Goal: Task Accomplishment & Management: Manage account settings

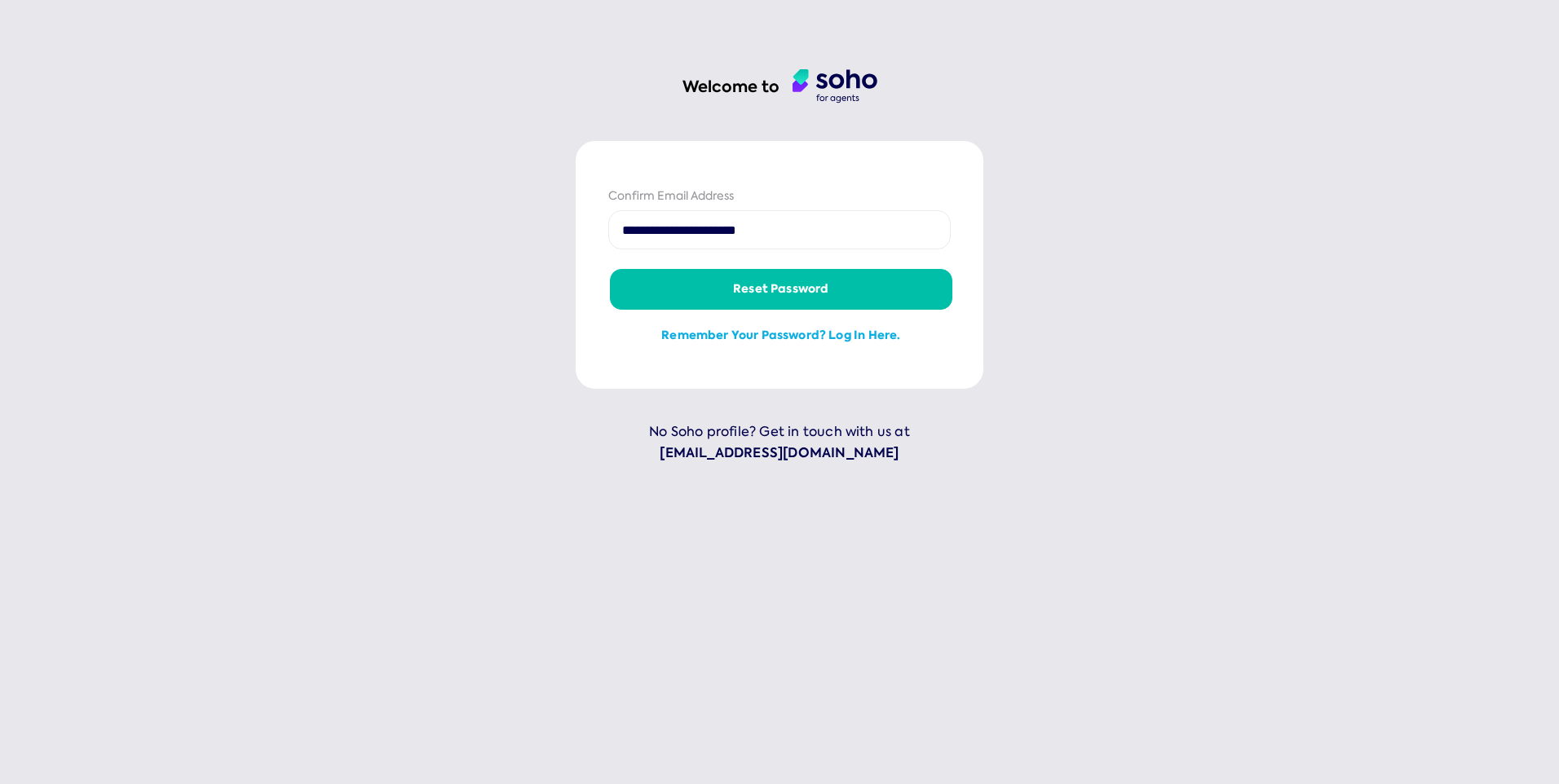
click at [879, 333] on button "Remember your password? Log in here." at bounding box center [780, 335] width 343 height 39
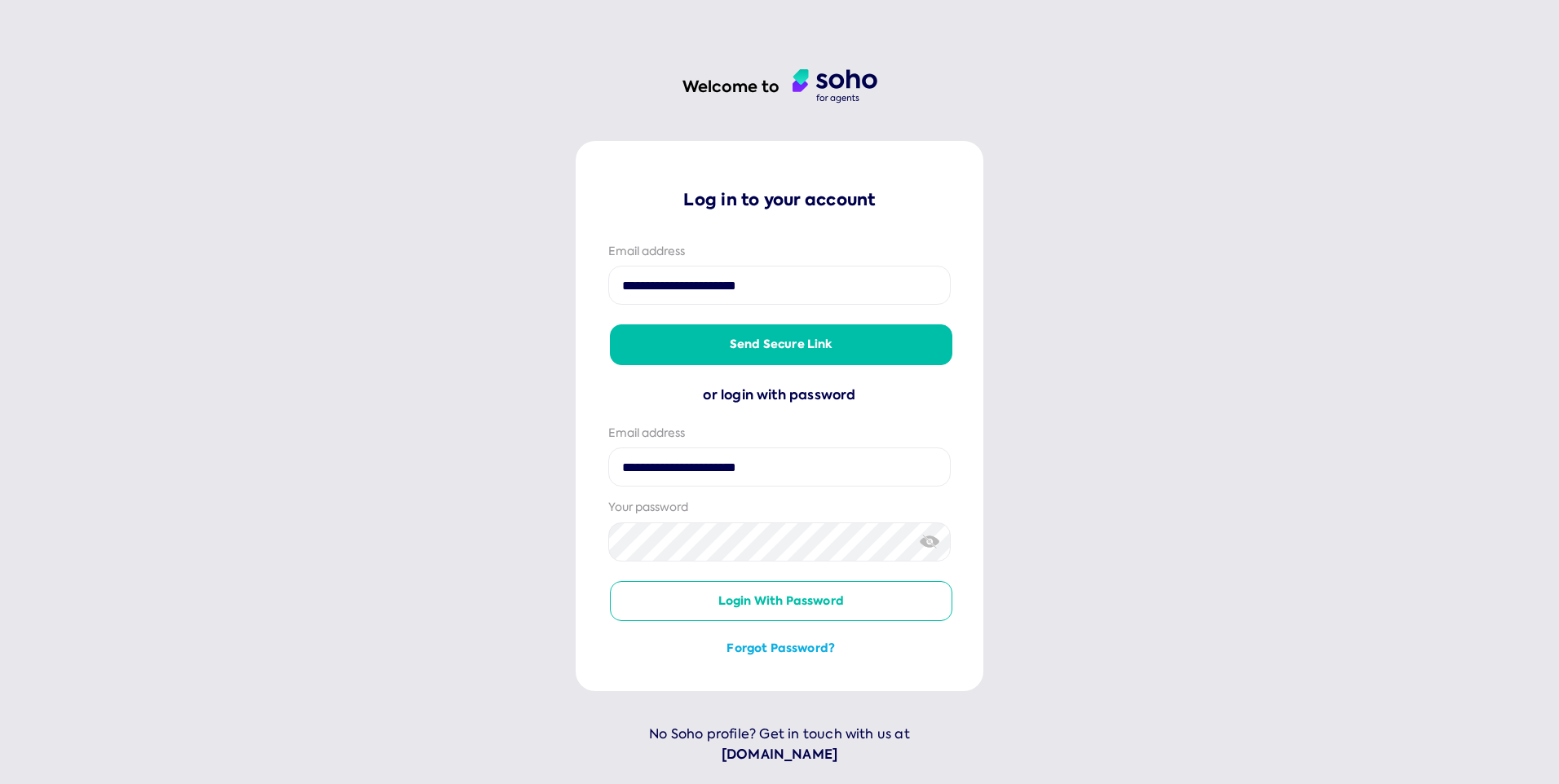
click at [921, 540] on img at bounding box center [929, 541] width 21 height 17
click at [921, 540] on img at bounding box center [929, 541] width 21 height 11
type input "**********"
click at [921, 547] on img at bounding box center [929, 541] width 21 height 17
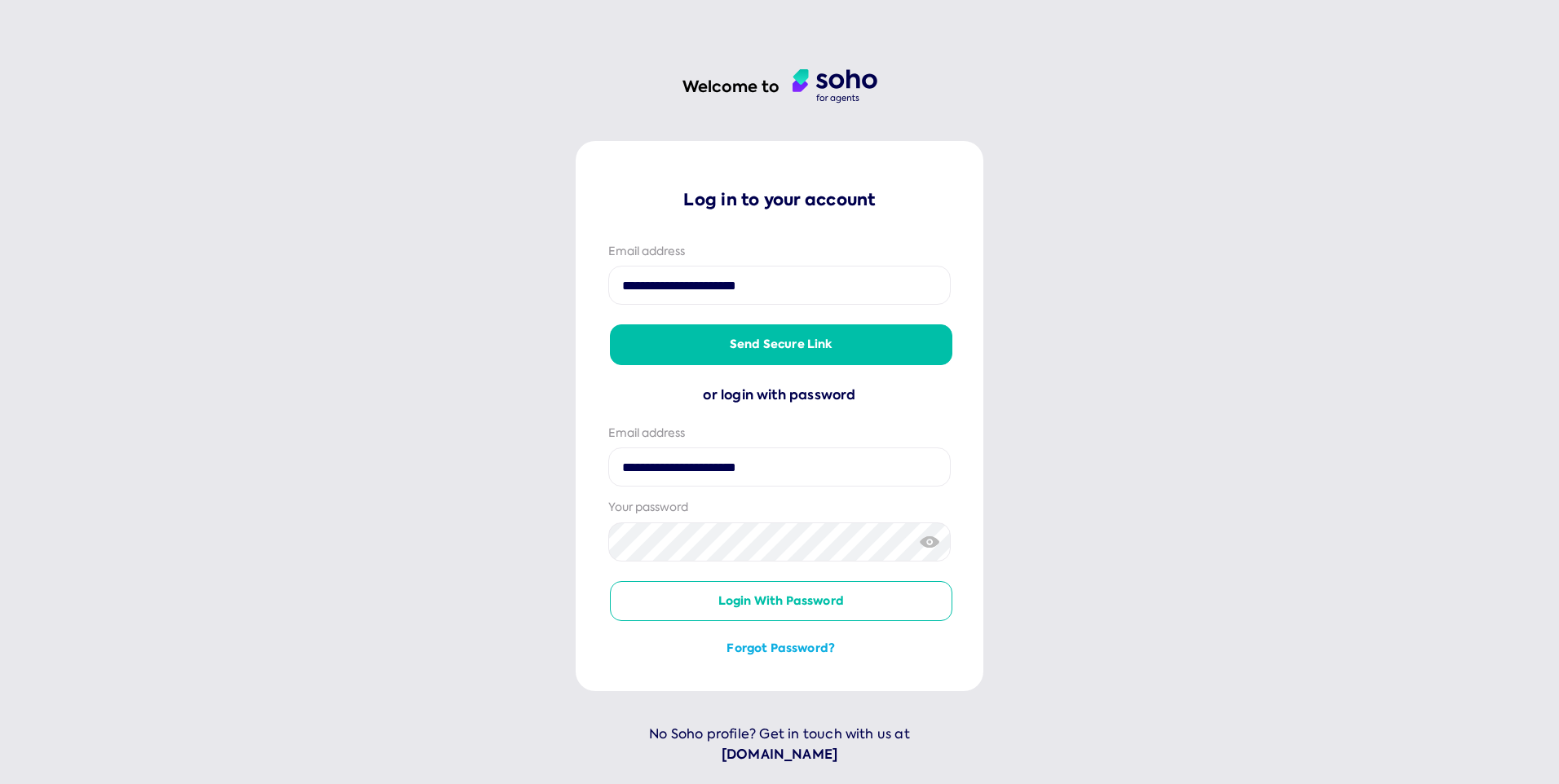
click at [921, 547] on img at bounding box center [929, 541] width 21 height 11
type input "**********"
click at [921, 540] on img at bounding box center [929, 541] width 21 height 17
click at [921, 540] on img at bounding box center [929, 541] width 21 height 11
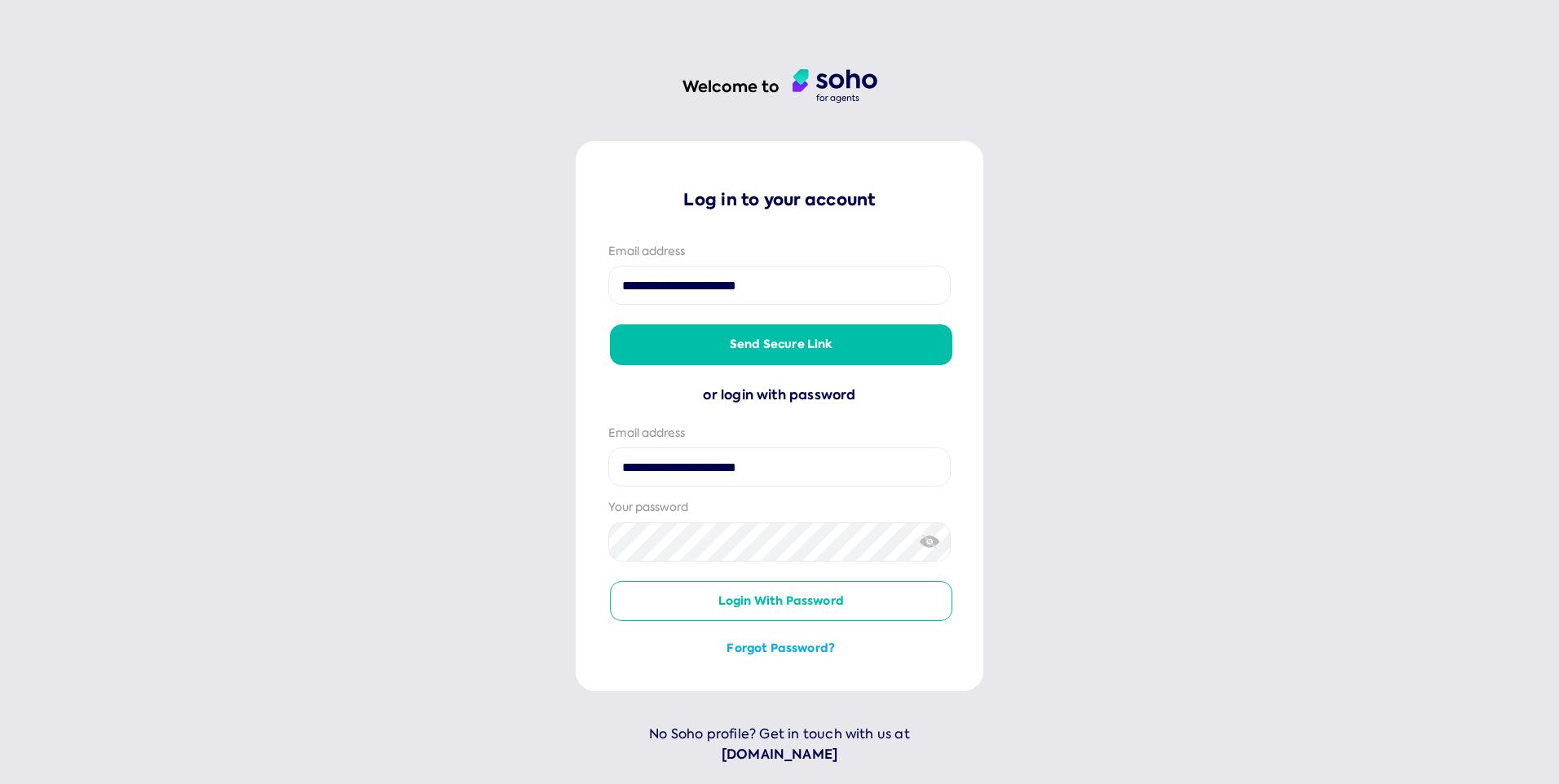
click at [767, 601] on button "Login with password" at bounding box center [780, 601] width 343 height 41
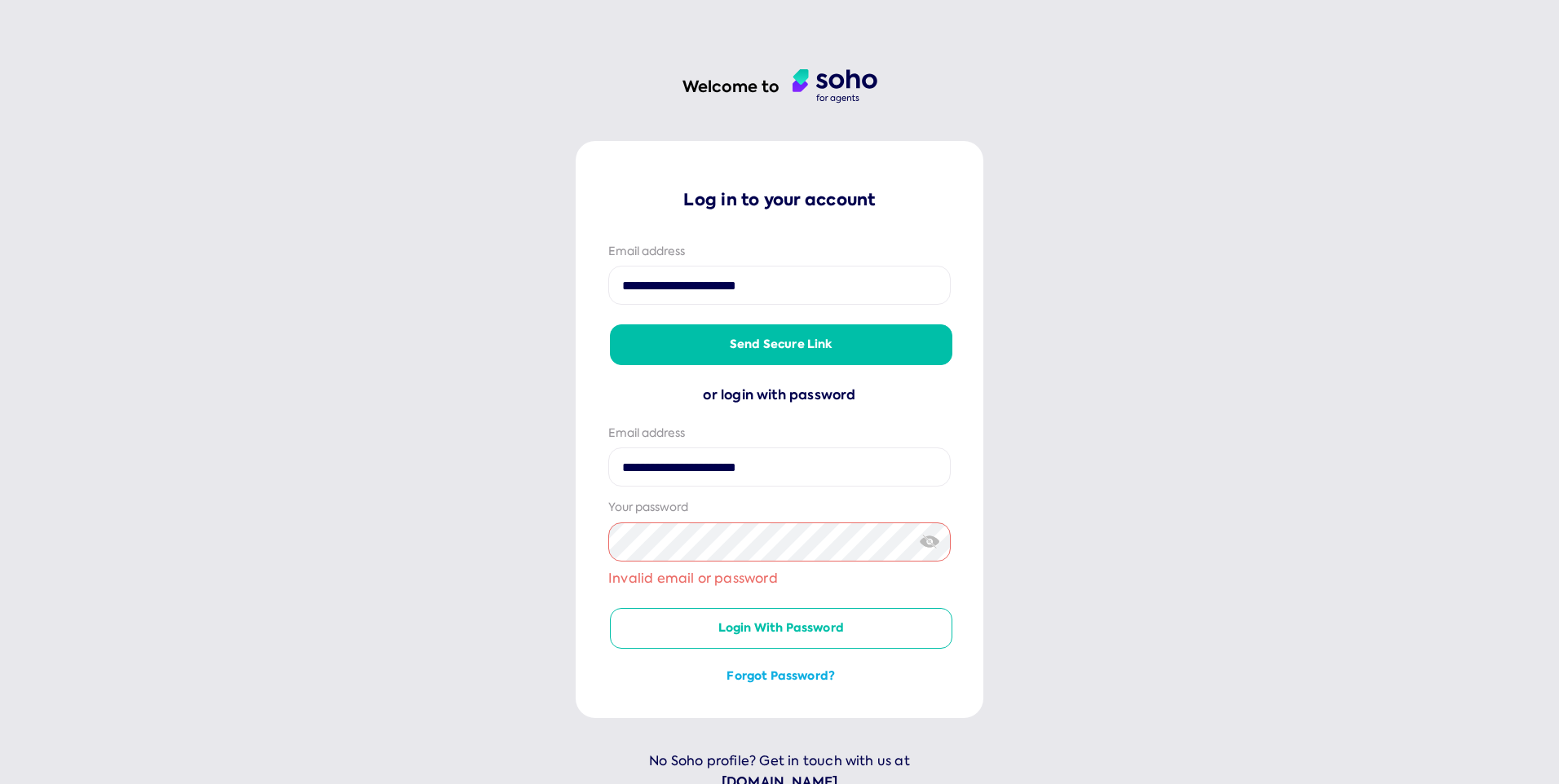
click at [922, 547] on img at bounding box center [929, 541] width 21 height 17
click at [922, 547] on img at bounding box center [929, 541] width 21 height 11
click at [727, 629] on button "Login with password" at bounding box center [780, 628] width 343 height 41
click at [727, 626] on button "Login with password" at bounding box center [780, 628] width 343 height 41
click at [932, 540] on img at bounding box center [929, 541] width 21 height 17
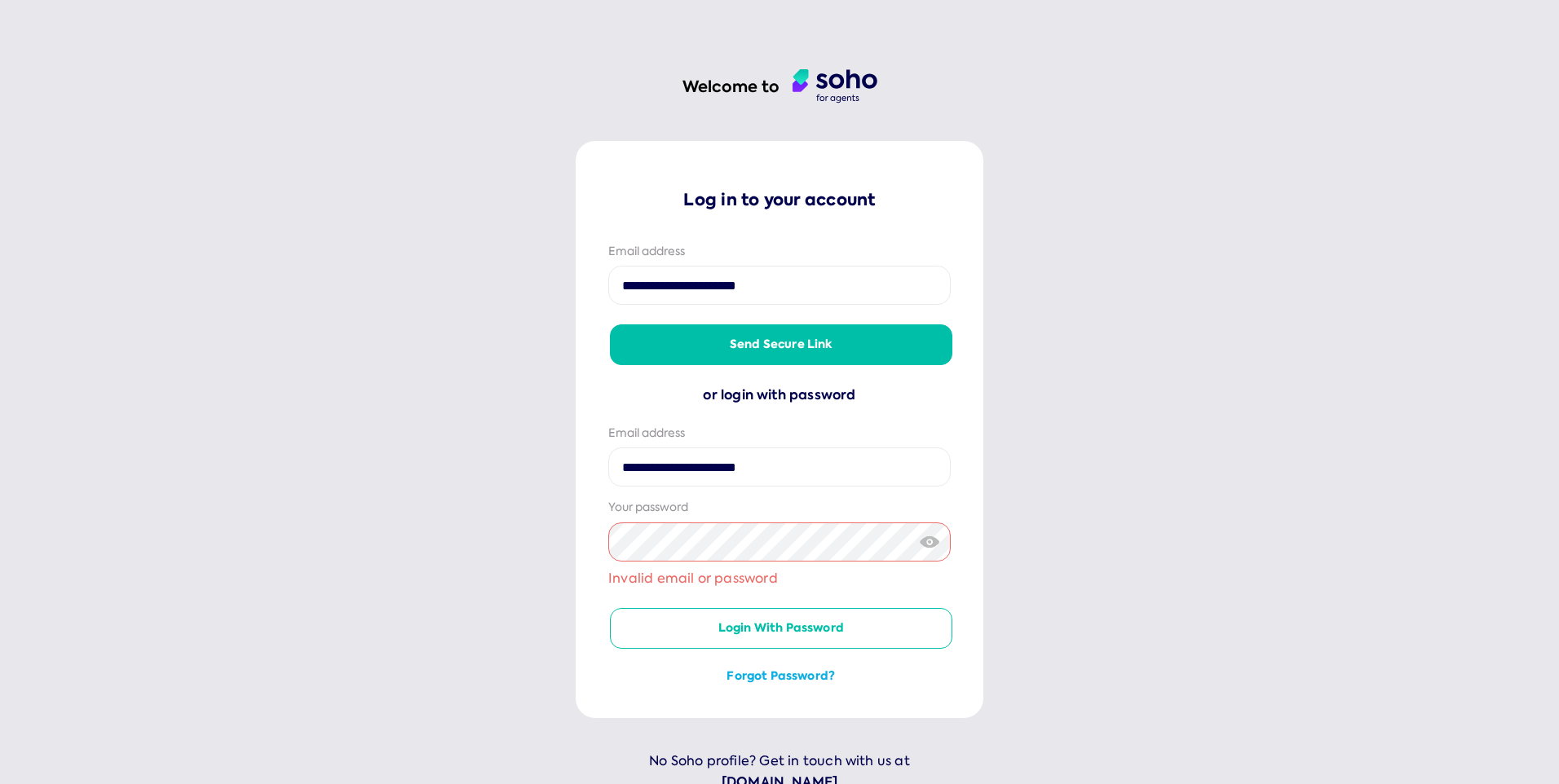
click at [932, 540] on img at bounding box center [929, 541] width 21 height 11
click at [823, 624] on button "Login with password" at bounding box center [780, 628] width 343 height 41
click at [760, 677] on button "Forgot password?" at bounding box center [780, 676] width 343 height 16
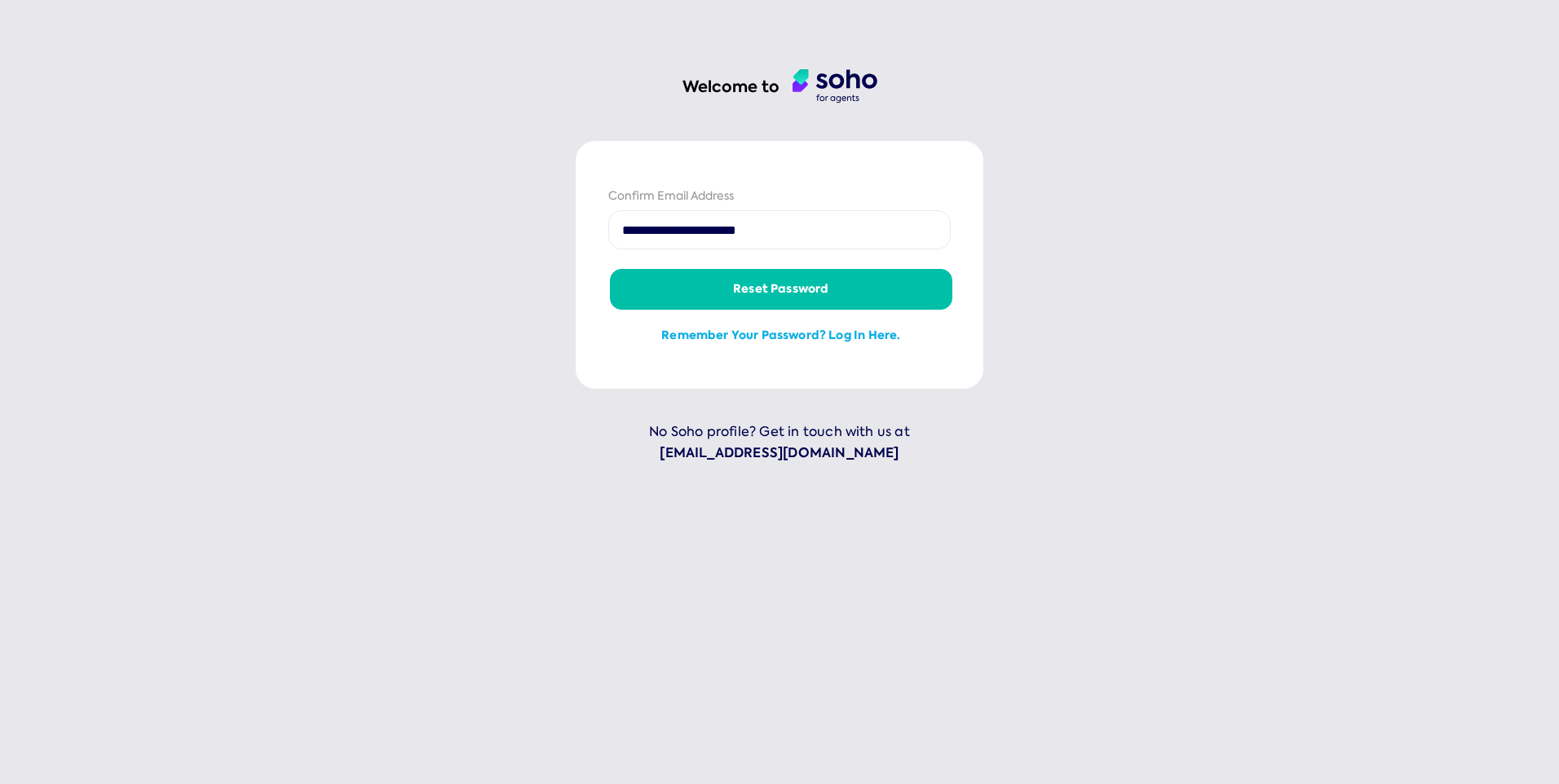
click at [856, 330] on button "Remember your password? Log in here." at bounding box center [780, 335] width 343 height 39
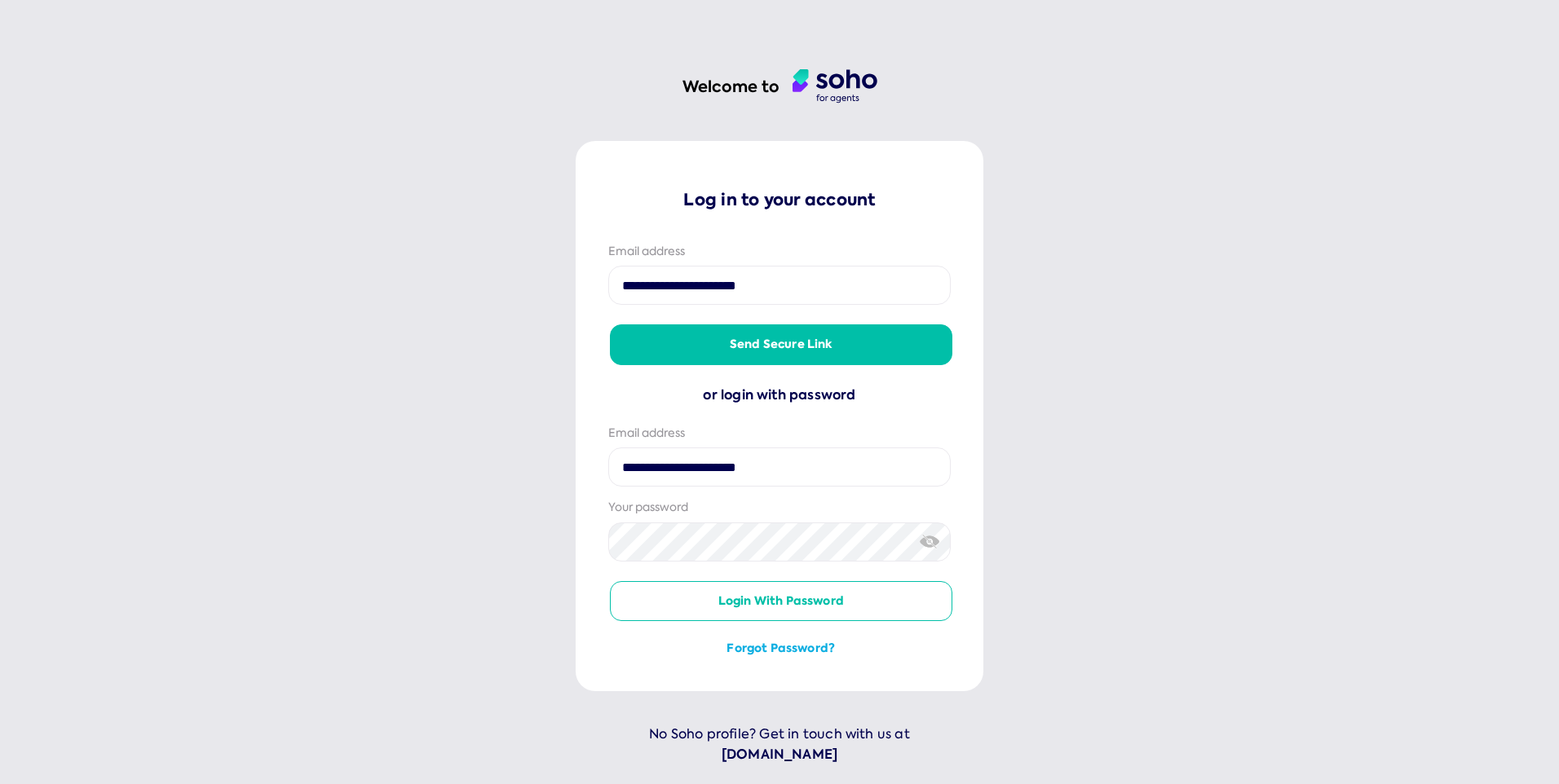
click at [921, 544] on img at bounding box center [929, 541] width 21 height 17
click at [921, 544] on img at bounding box center [929, 541] width 21 height 11
click at [795, 606] on button "Login with password" at bounding box center [780, 601] width 343 height 41
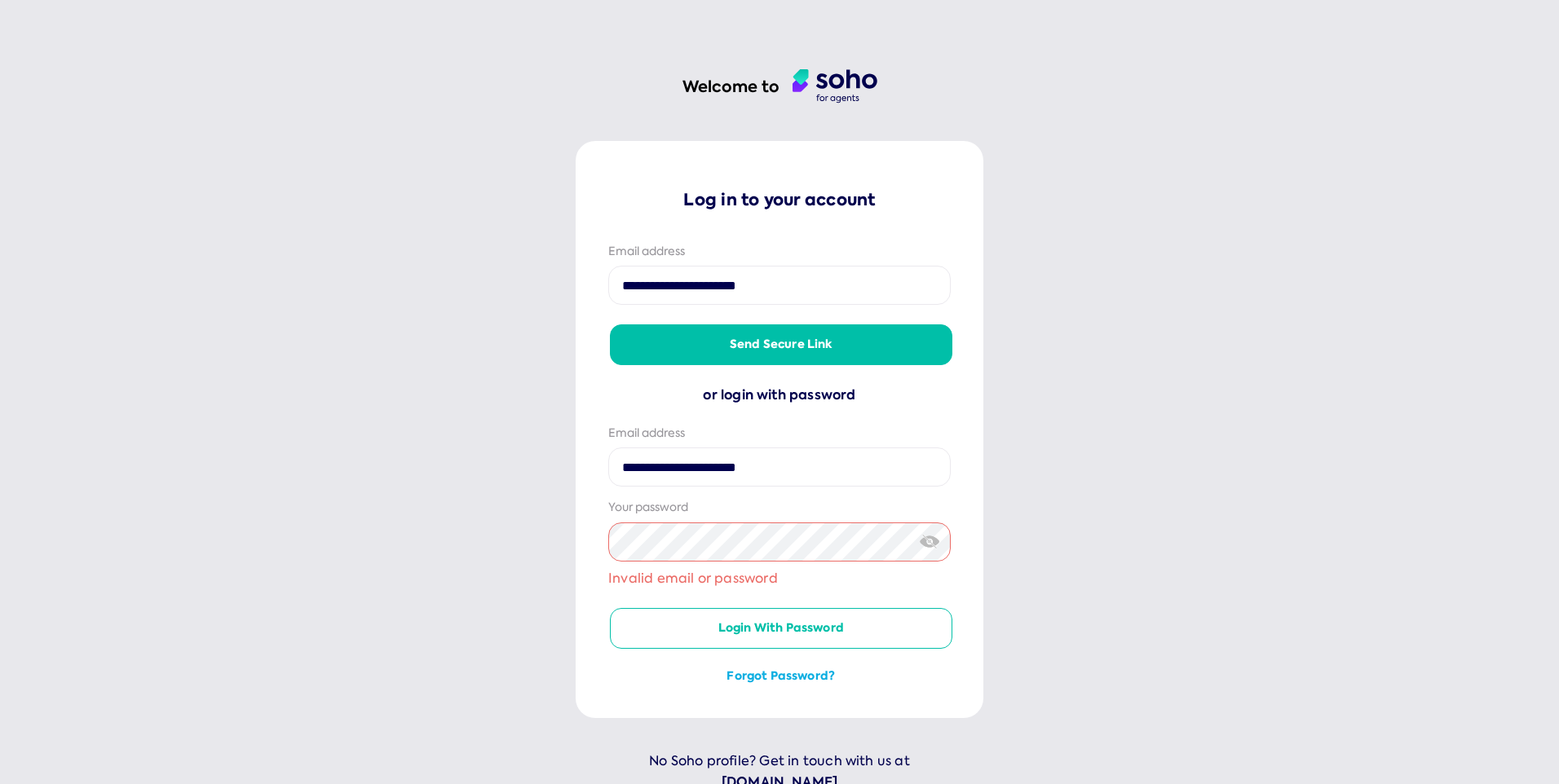
click at [775, 675] on button "Forgot password?" at bounding box center [780, 676] width 343 height 16
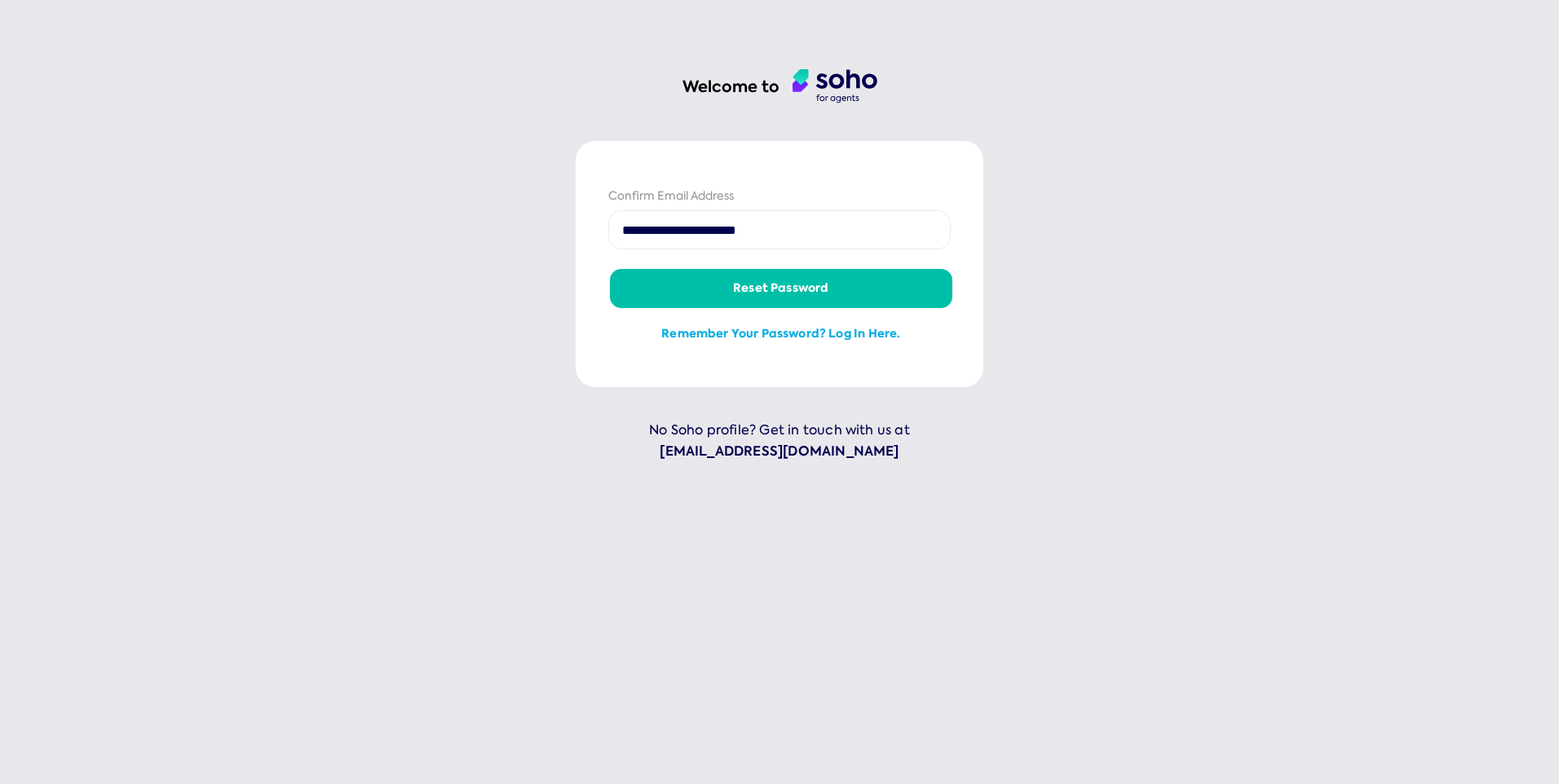
click at [765, 290] on button "Reset password" at bounding box center [780, 288] width 343 height 39
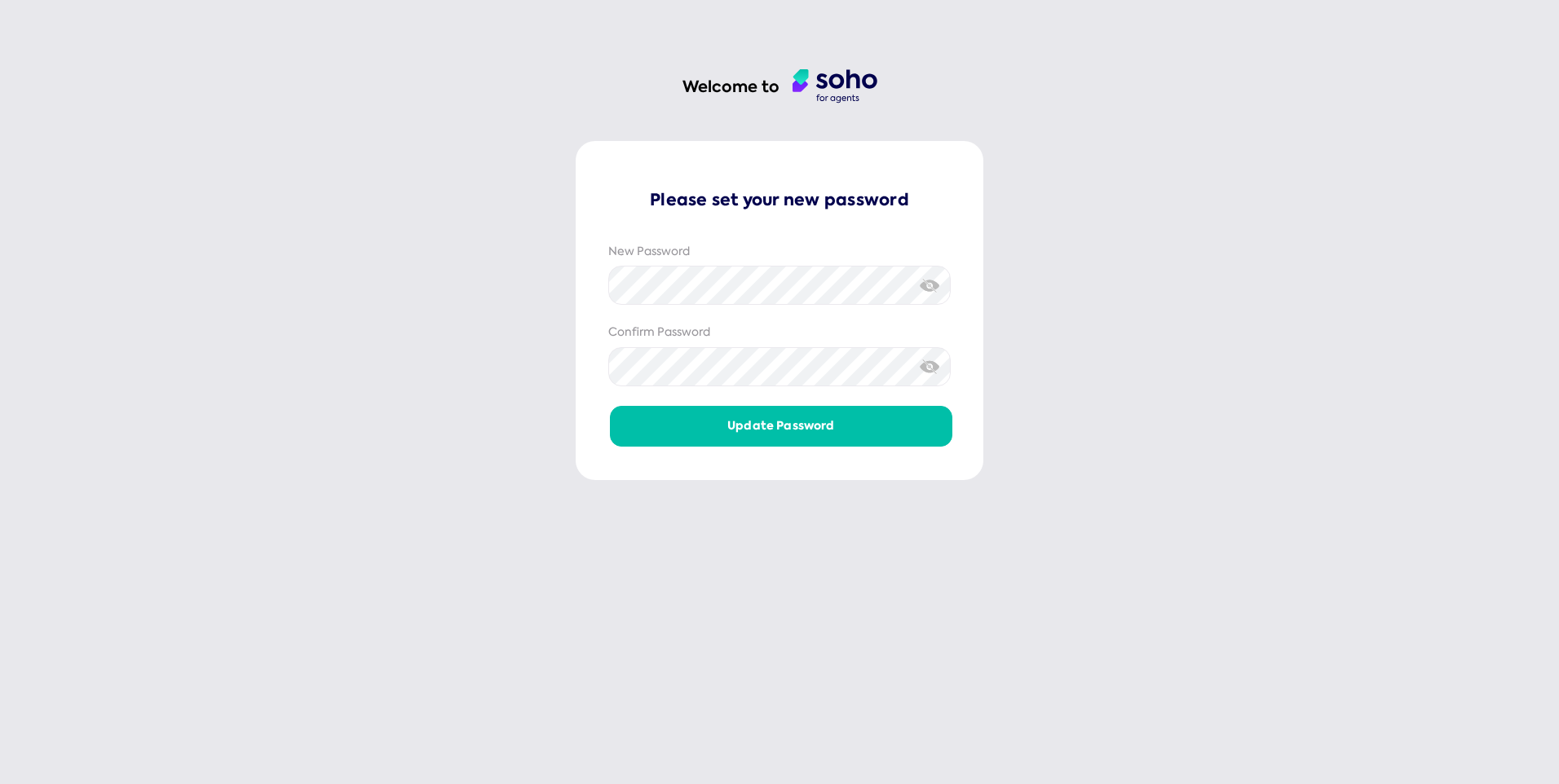
click at [932, 290] on img at bounding box center [929, 285] width 21 height 17
click at [932, 372] on img at bounding box center [929, 365] width 21 height 17
click at [937, 286] on img at bounding box center [929, 285] width 21 height 11
click at [937, 286] on img at bounding box center [929, 285] width 21 height 17
click at [929, 367] on img at bounding box center [929, 366] width 21 height 11
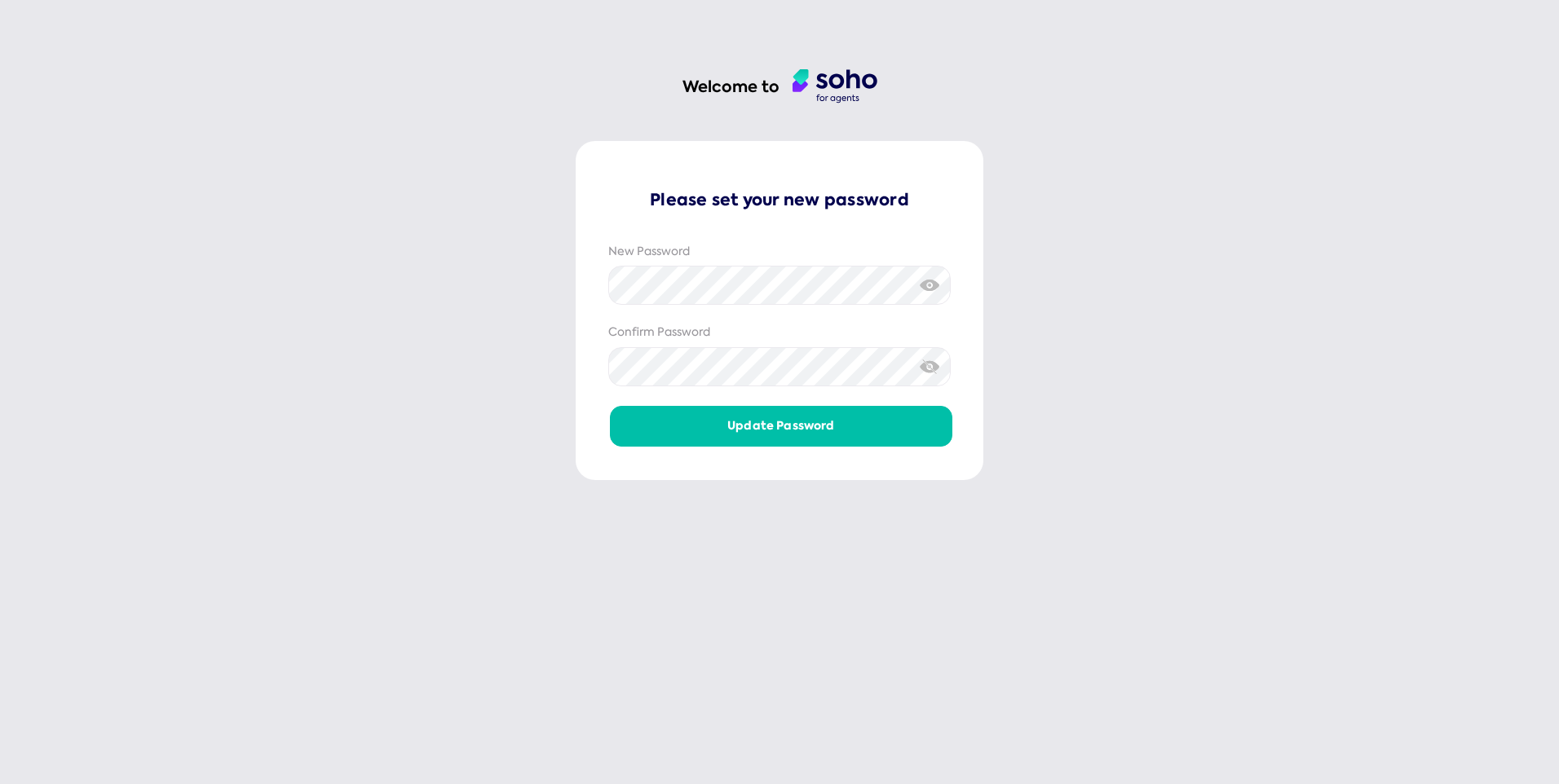
click at [929, 367] on img at bounding box center [929, 365] width 21 height 17
click at [821, 426] on button "Update password" at bounding box center [780, 425] width 343 height 39
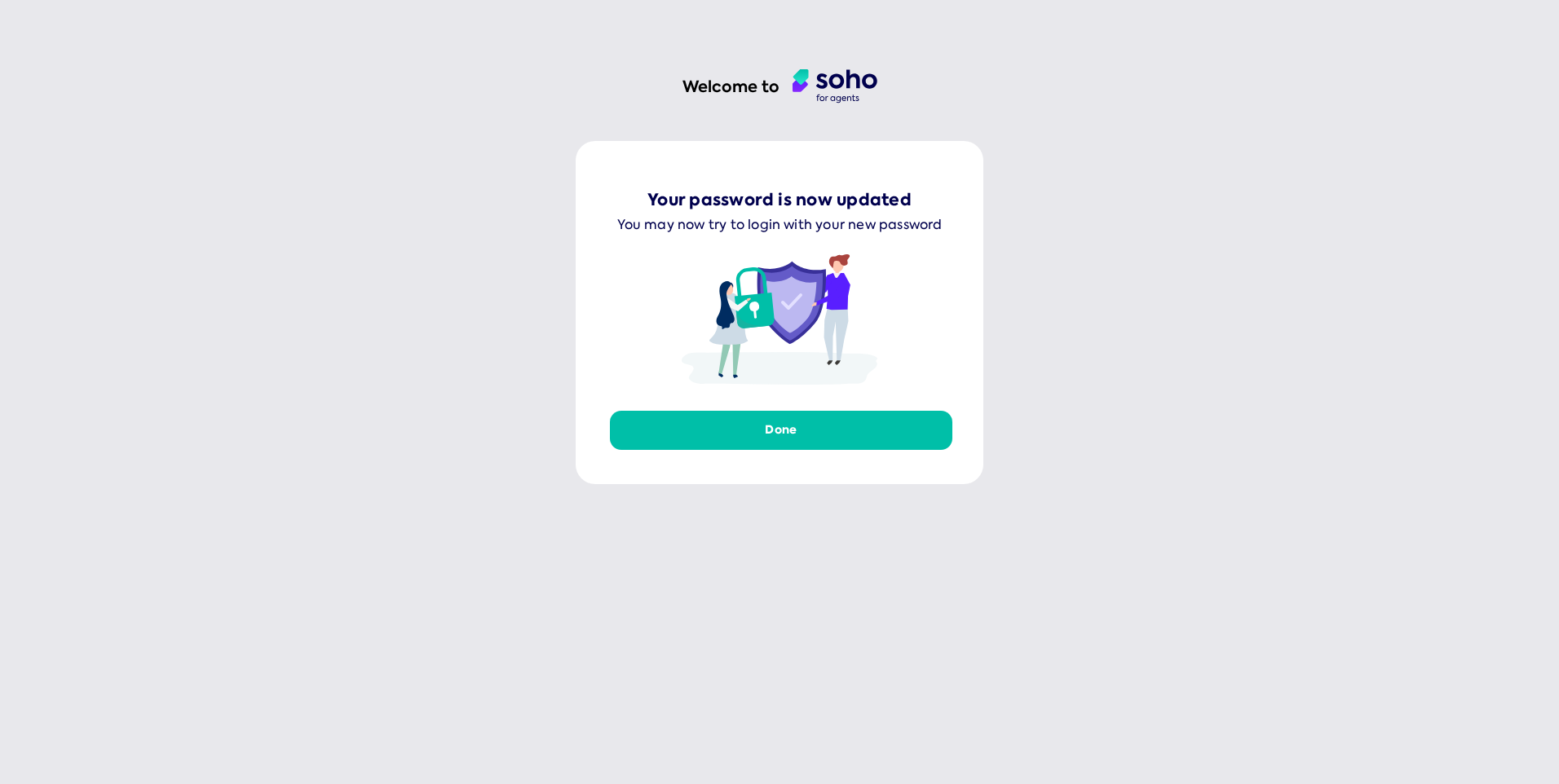
click at [771, 427] on button "Done" at bounding box center [780, 430] width 343 height 39
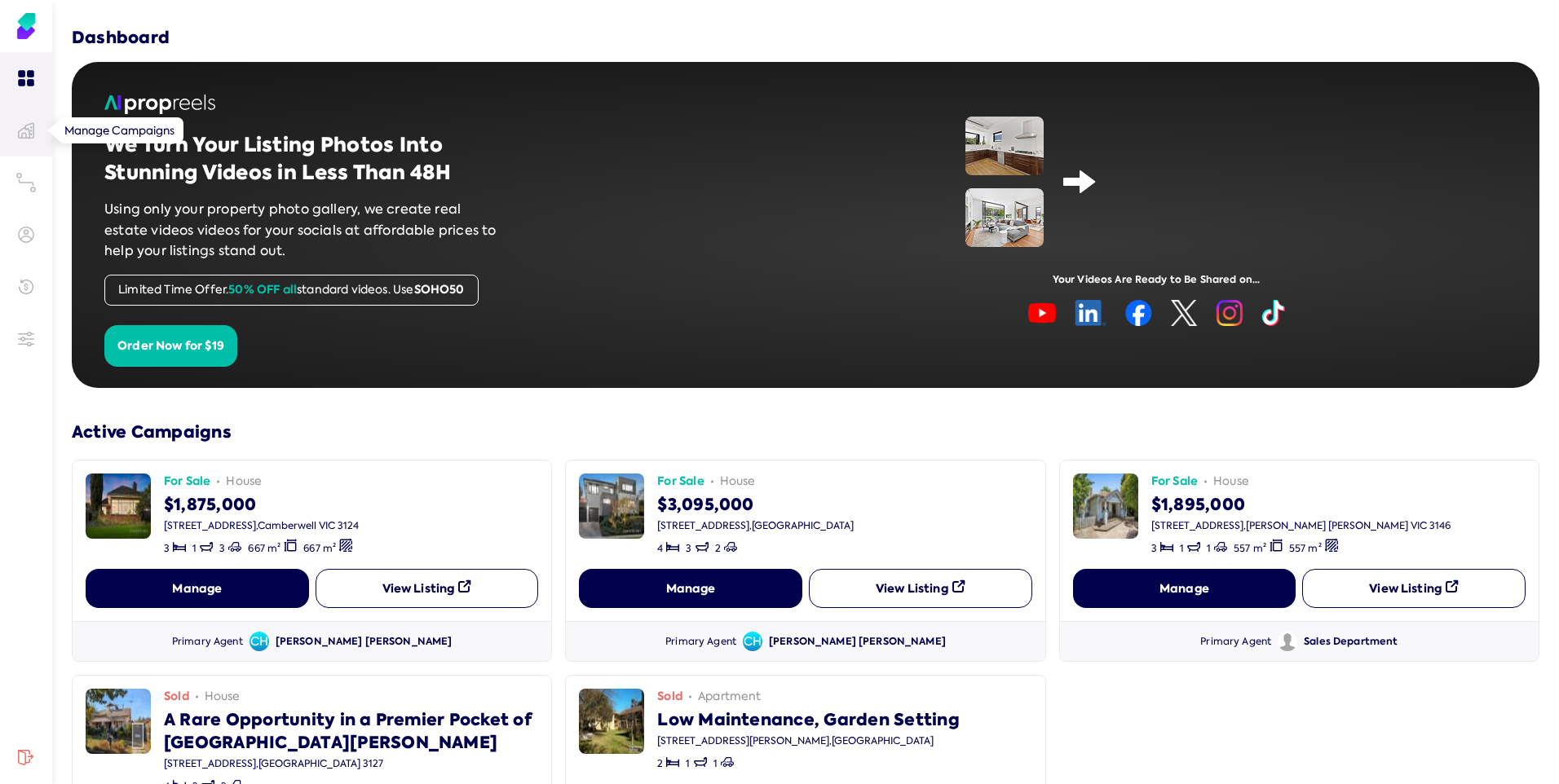
click at [20, 125] on icon at bounding box center [26, 130] width 16 height 16
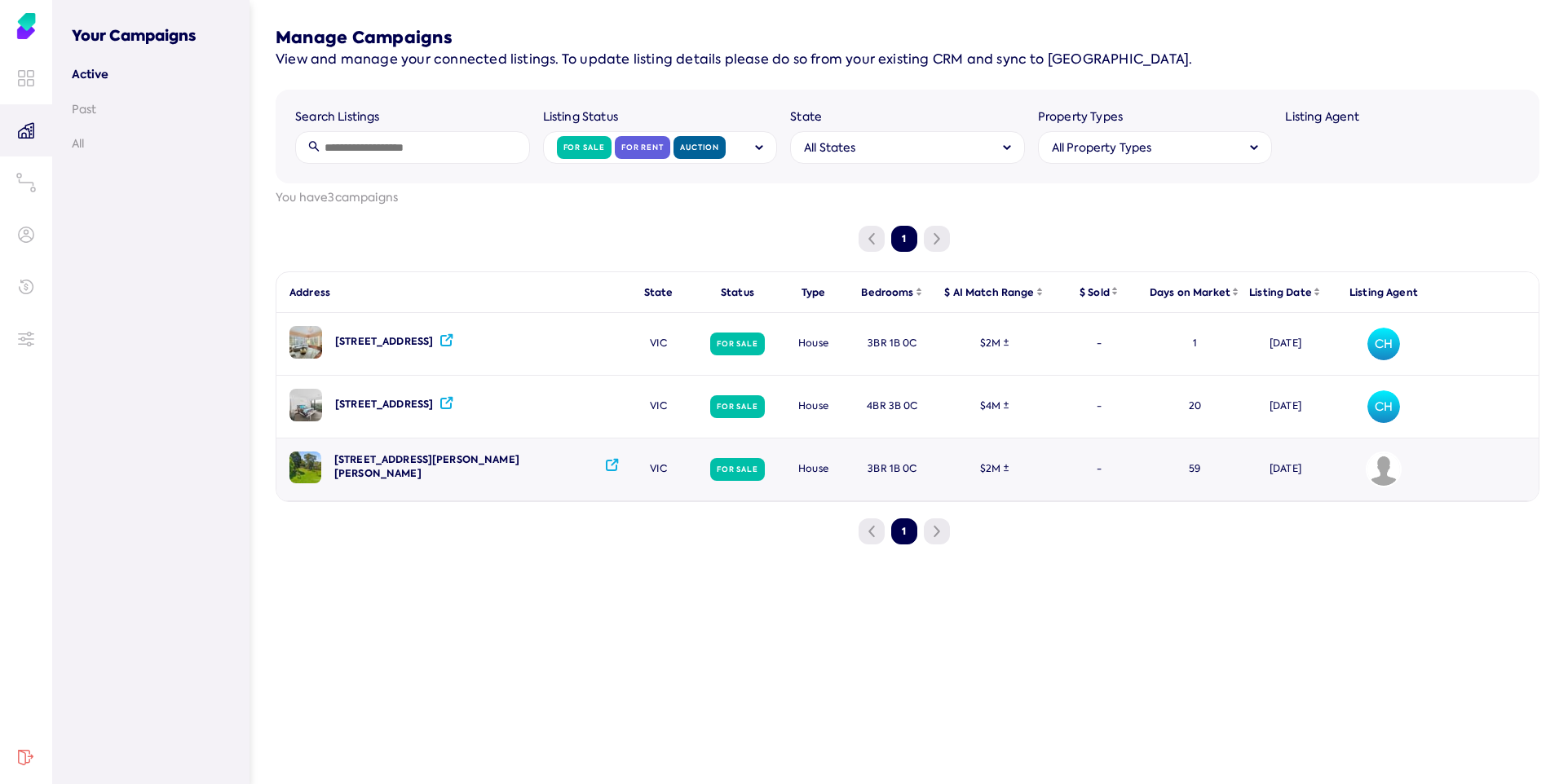
click at [1384, 471] on img "Avatar of Sales Department" at bounding box center [1383, 469] width 33 height 33
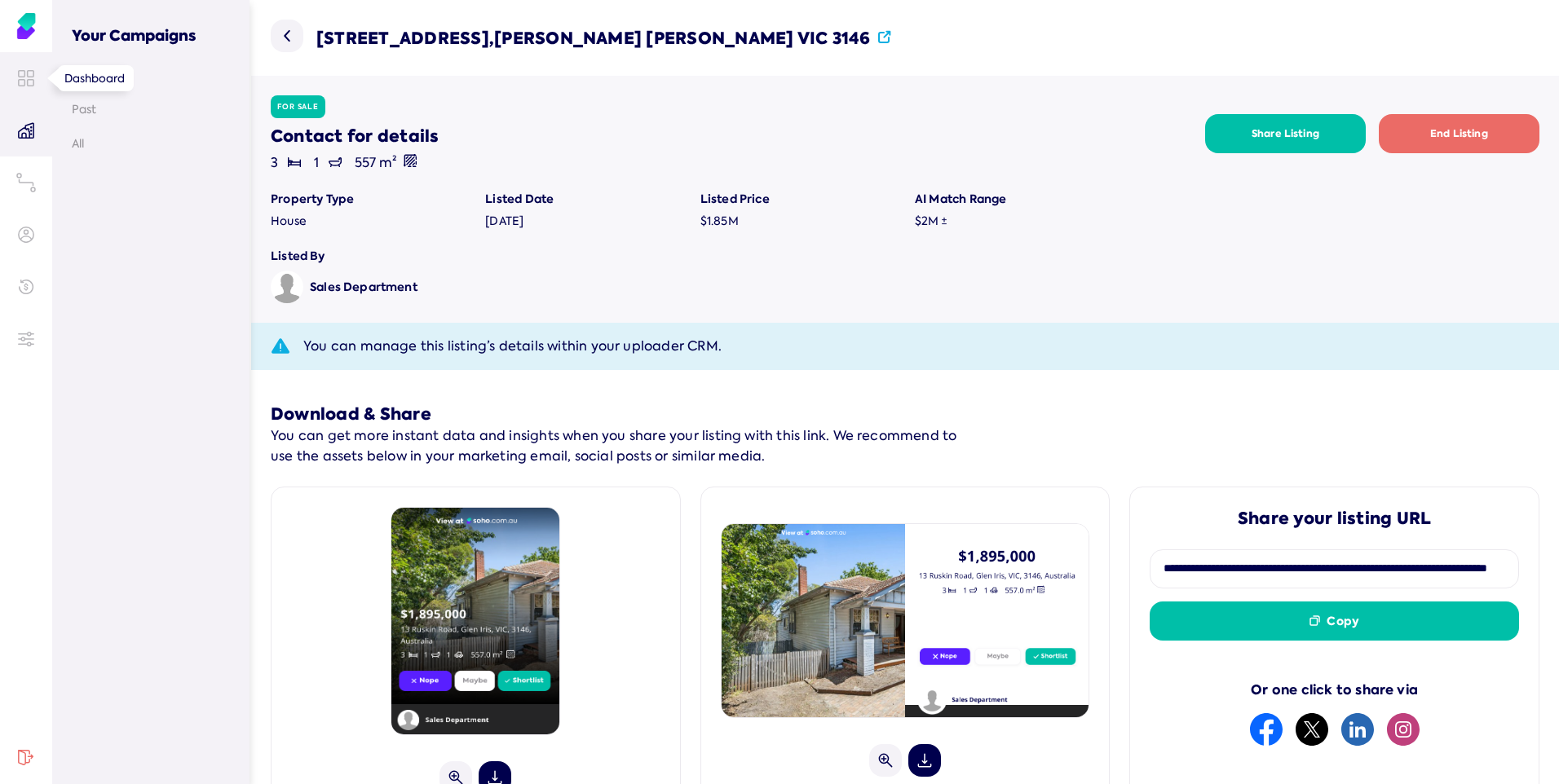
click at [34, 79] on link at bounding box center [26, 78] width 53 height 53
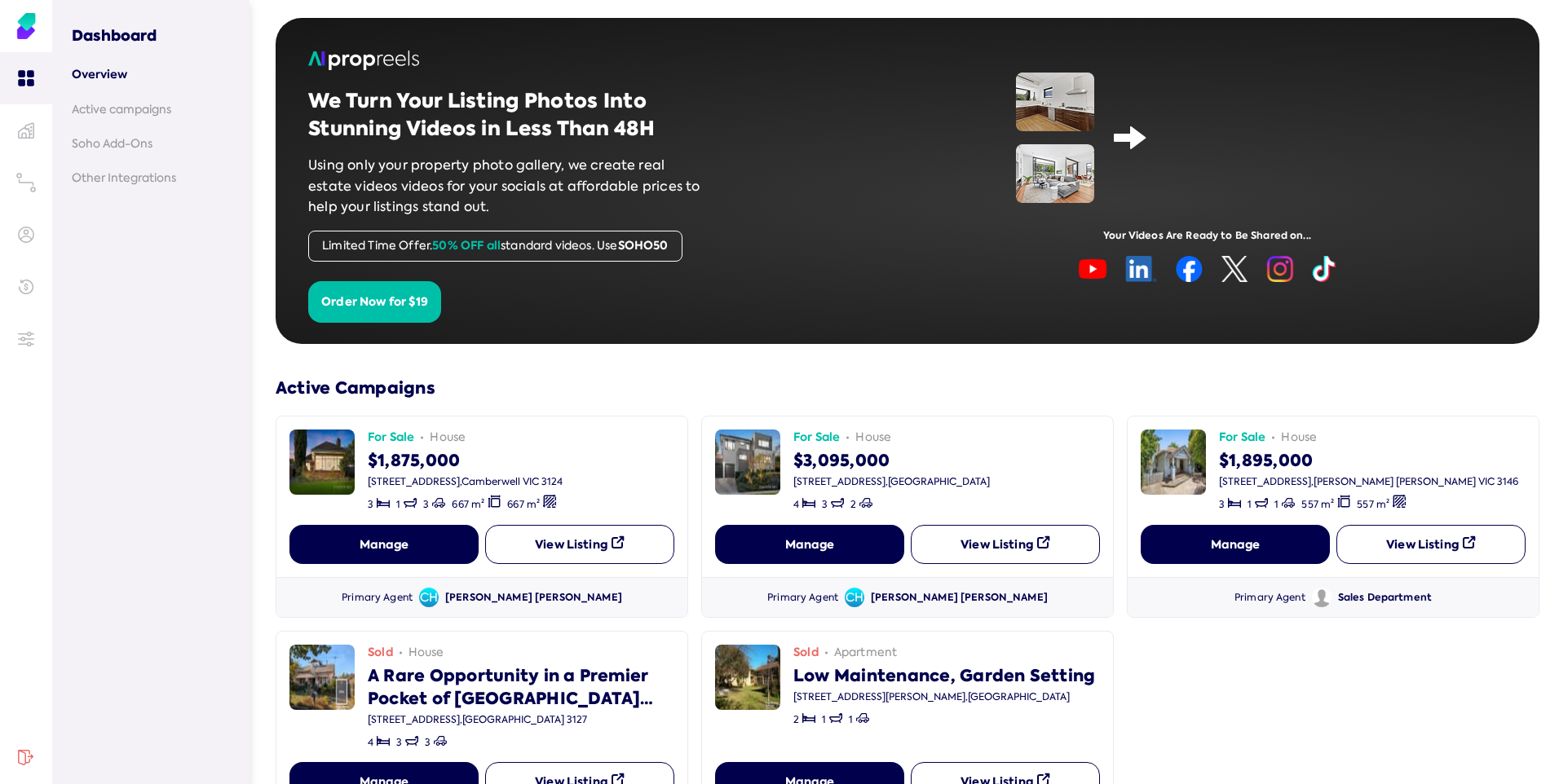
scroll to position [81, 0]
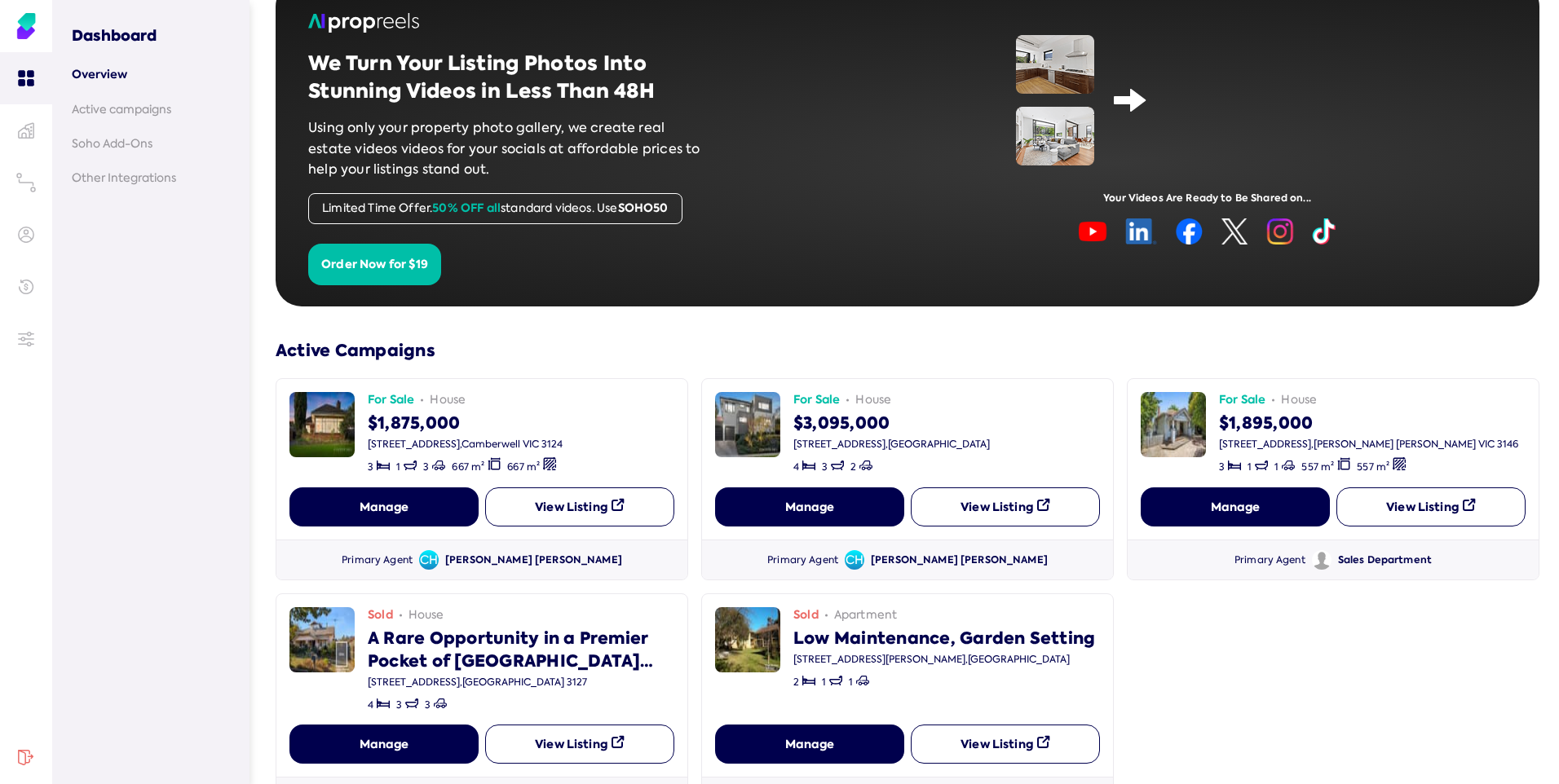
click at [1398, 378] on div "For Sale house $1,895,000 13 Ruskin Road , Glen Iris VIC 3146 3 1 1 557 m² 557 …" at bounding box center [1334, 479] width 413 height 202
click at [29, 139] on link at bounding box center [26, 130] width 53 height 53
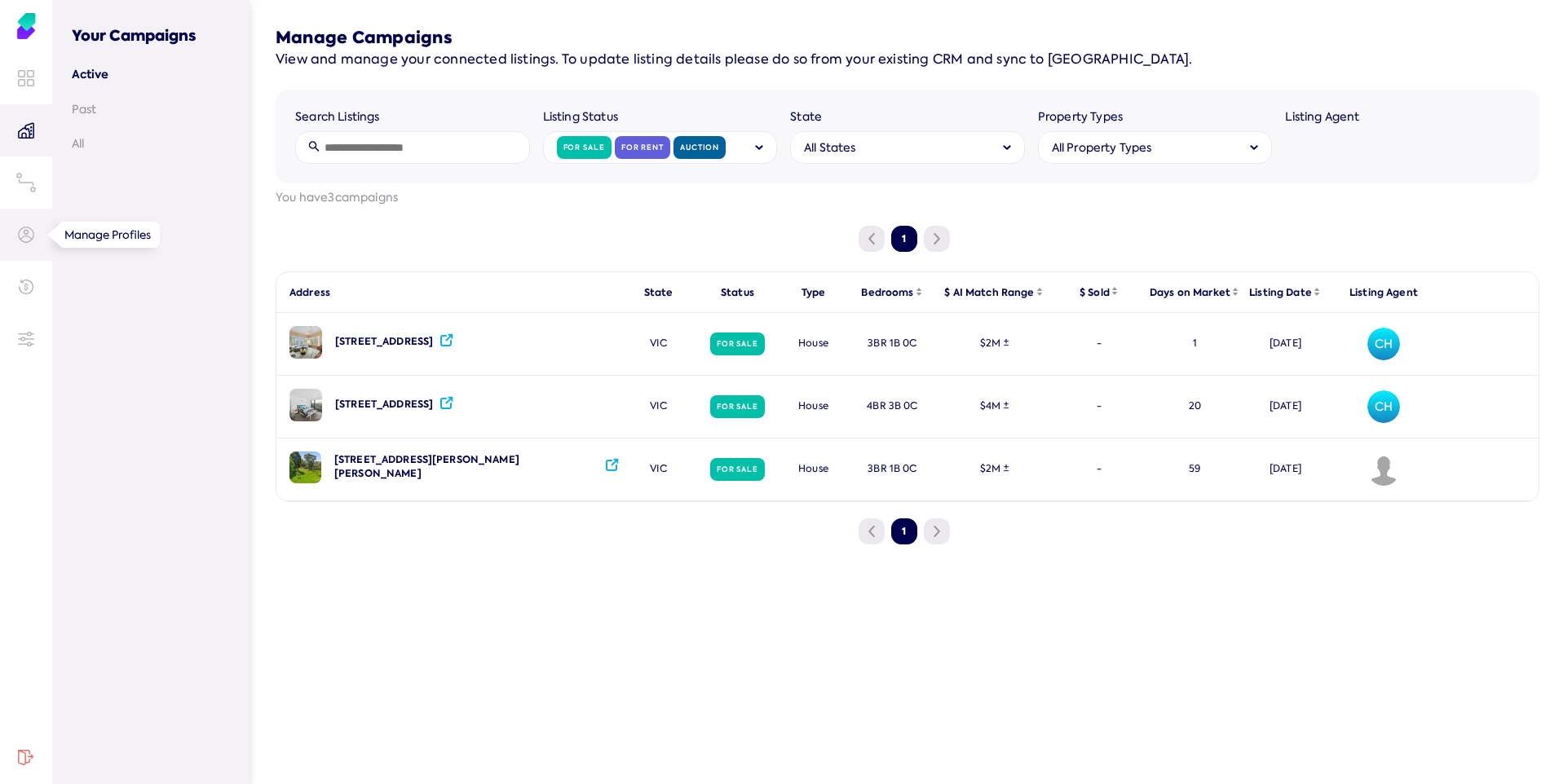
click at [29, 241] on icon at bounding box center [26, 234] width 15 height 15
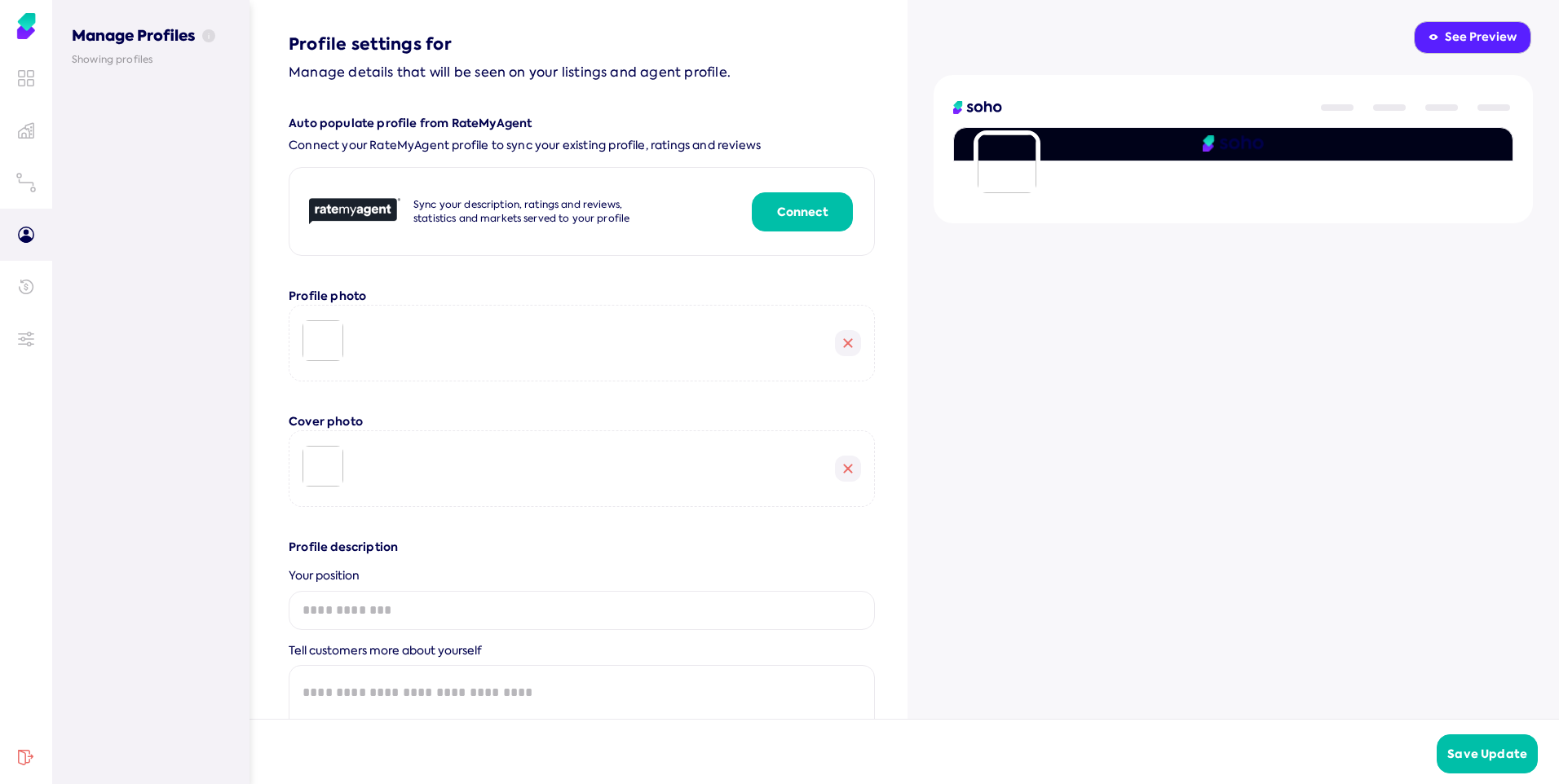
click at [1443, 43] on div "See Preview" at bounding box center [1473, 38] width 88 height 16
click at [25, 185] on icon at bounding box center [26, 183] width 20 height 20
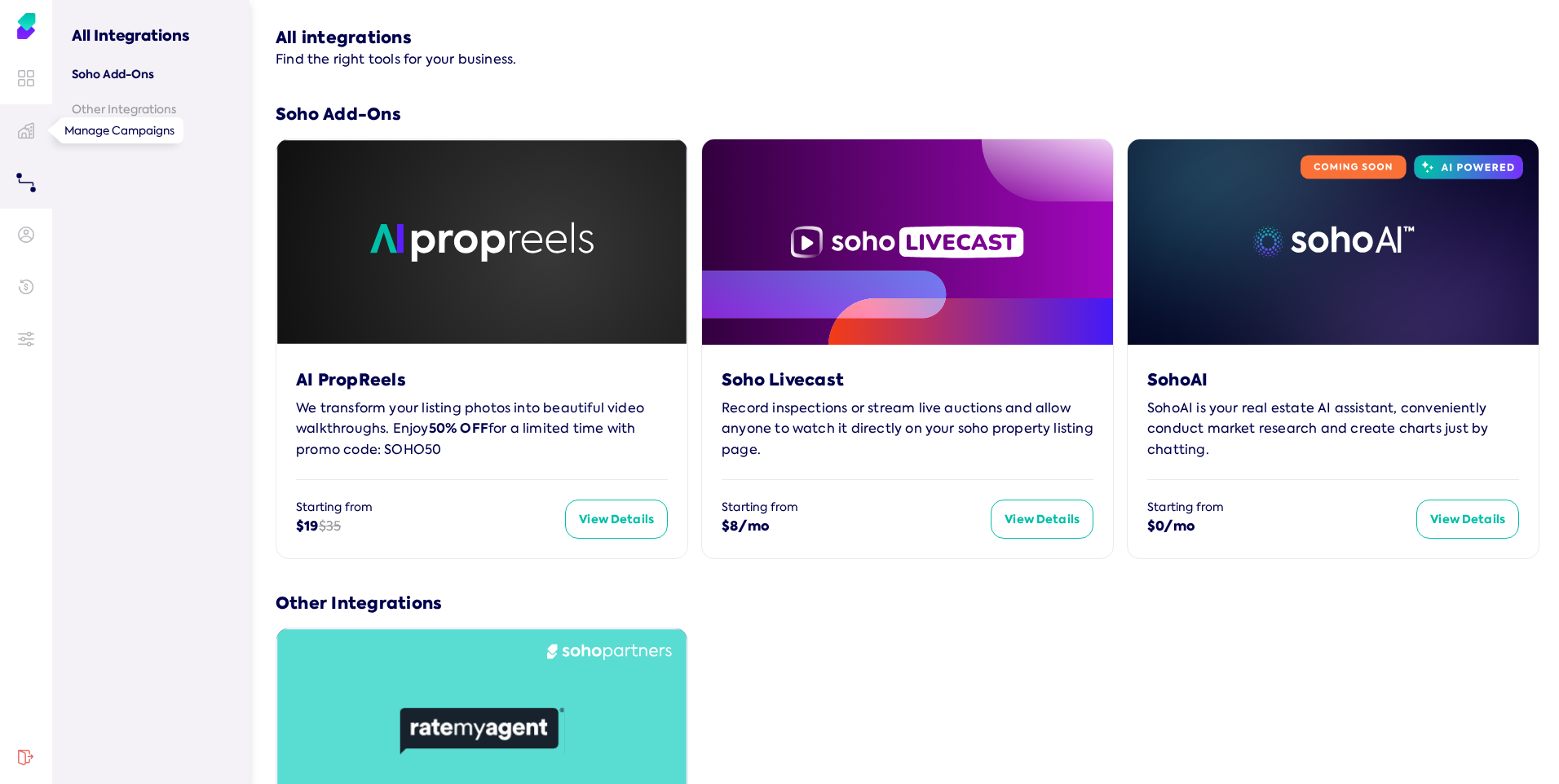
click at [25, 133] on icon at bounding box center [26, 130] width 15 height 15
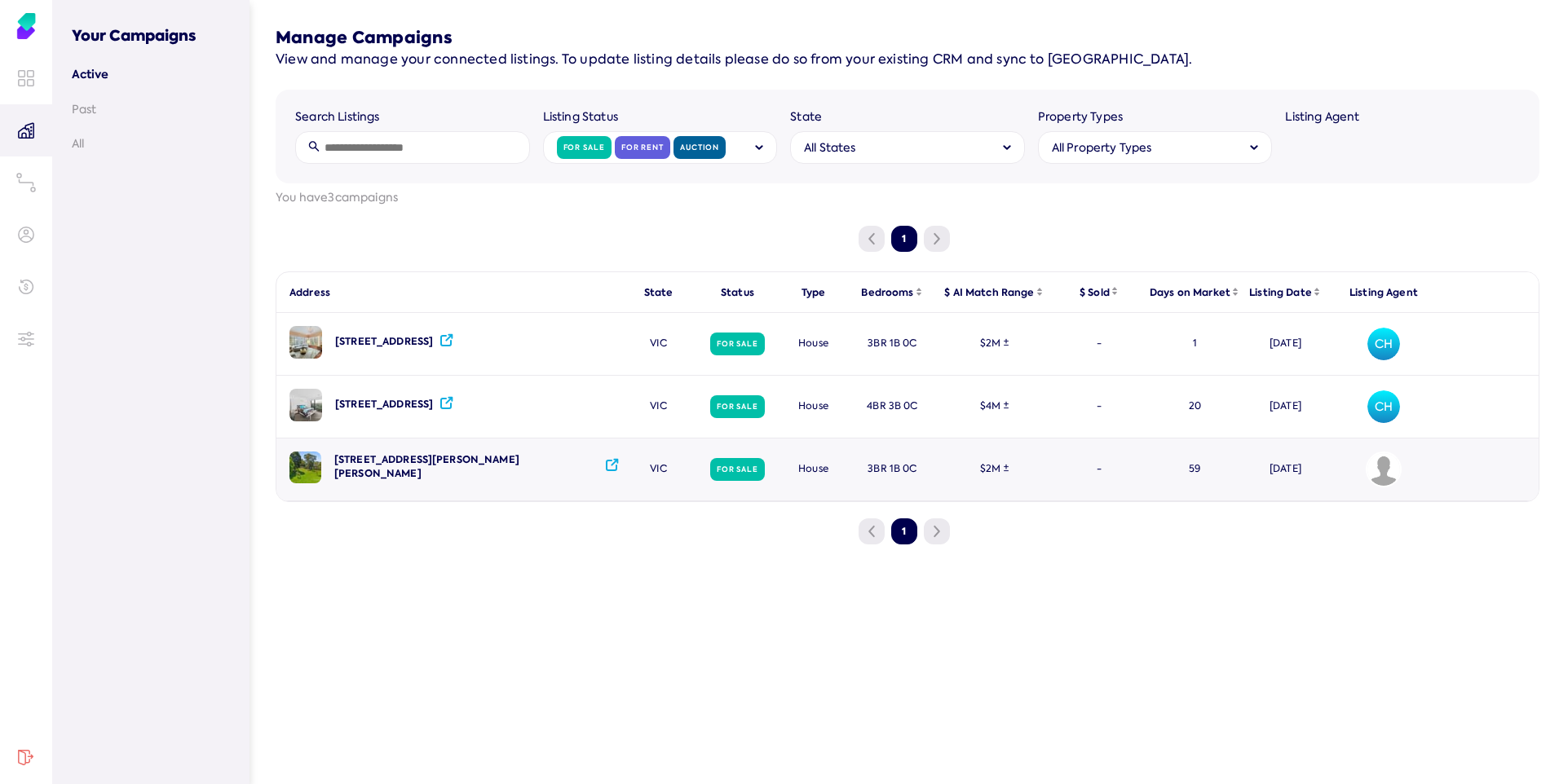
click at [1388, 475] on img "Avatar of Sales Department" at bounding box center [1383, 469] width 33 height 33
click at [405, 458] on div "13 Ruskin Road Glen Iris VIC 3146" at bounding box center [447, 467] width 343 height 32
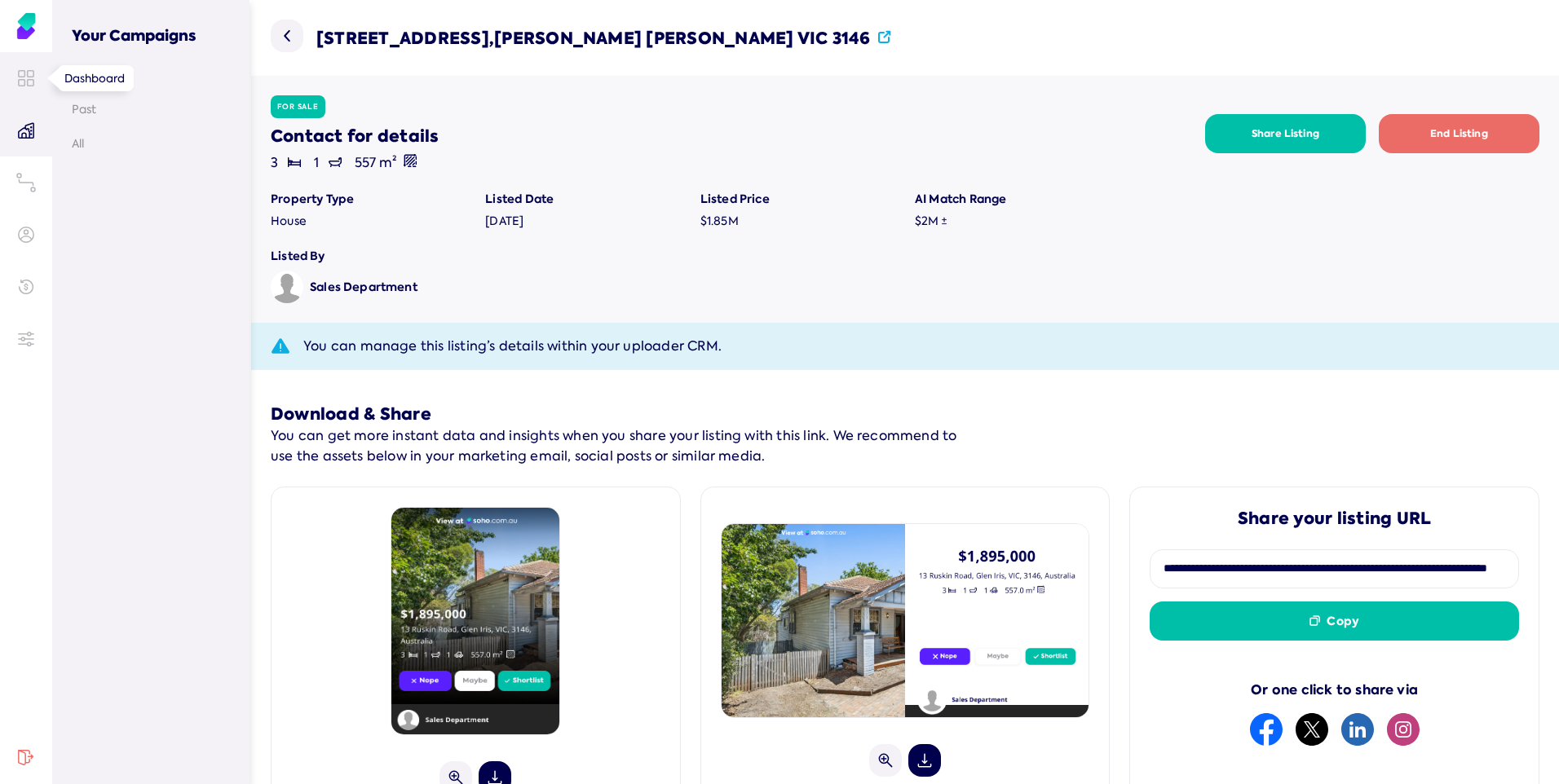
click at [29, 70] on icon at bounding box center [31, 73] width 7 height 7
